Goal: Book appointment/travel/reservation

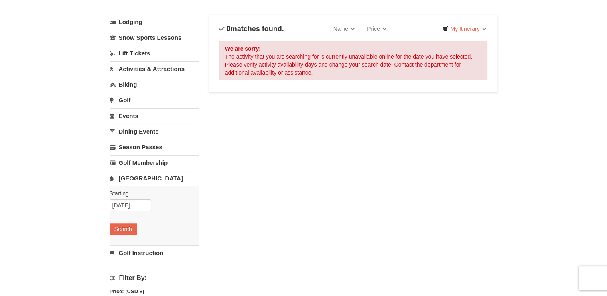
click at [128, 177] on link "[GEOGRAPHIC_DATA]" at bounding box center [154, 178] width 89 height 15
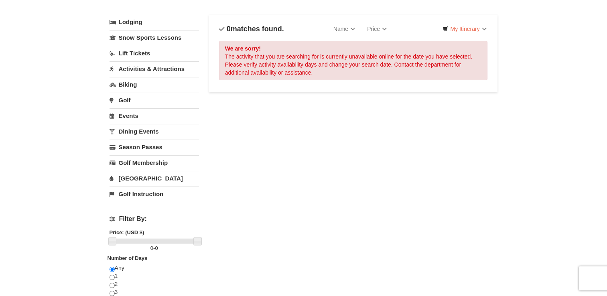
click at [132, 178] on link "[GEOGRAPHIC_DATA]" at bounding box center [154, 178] width 89 height 15
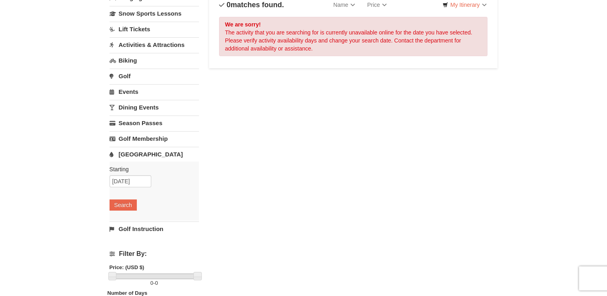
scroll to position [120, 0]
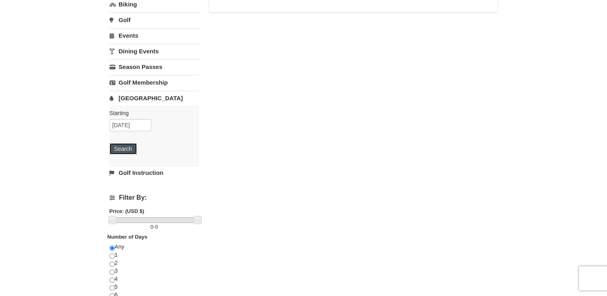
click at [118, 147] on button "Search" at bounding box center [123, 148] width 27 height 11
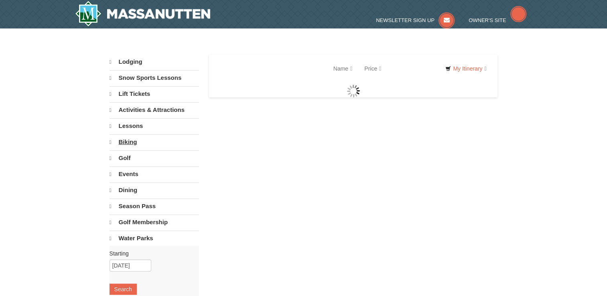
select select "9"
